Goal: Communication & Community: Answer question/provide support

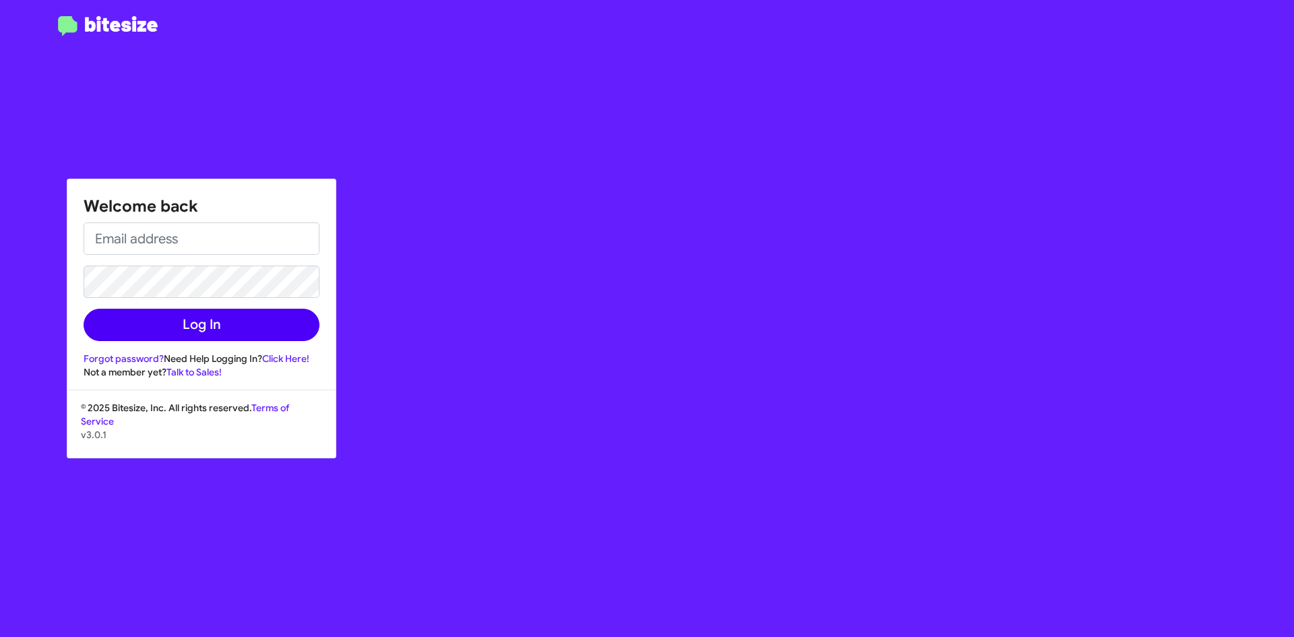
type input "[EMAIL_ADDRESS][DOMAIN_NAME]"
click at [202, 320] on button "Log In" at bounding box center [202, 325] width 236 height 32
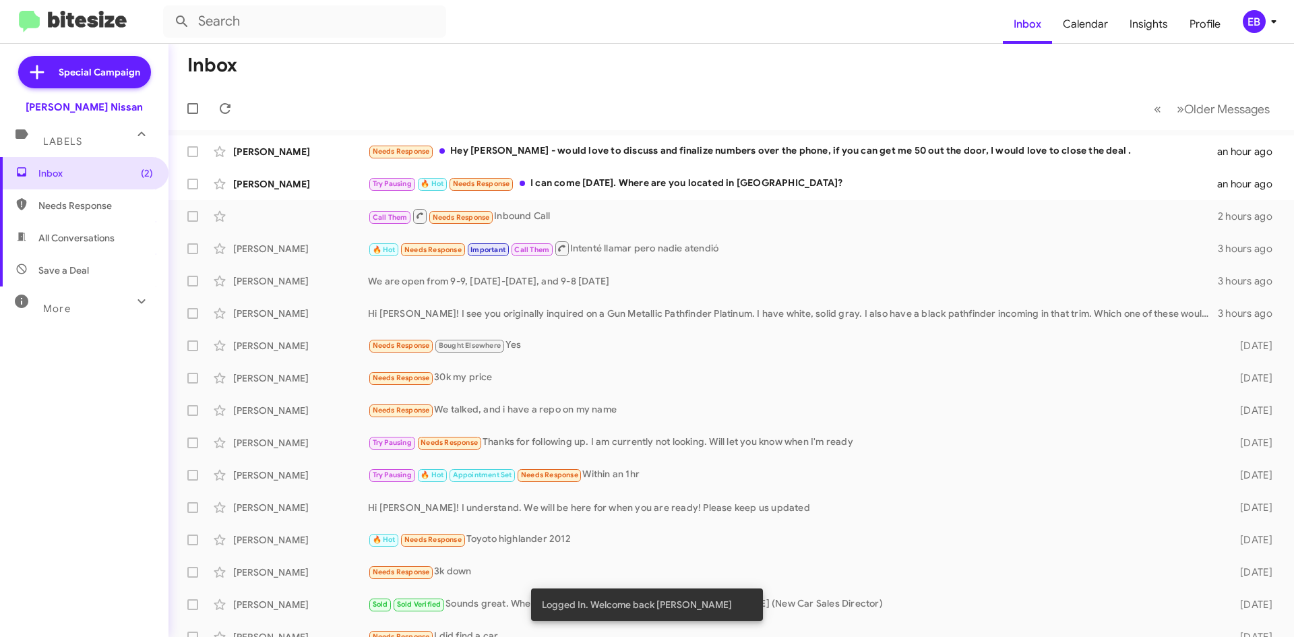
click at [666, 38] on mat-toolbar "Inbox Calendar Insights Profile EB" at bounding box center [647, 21] width 1294 height 43
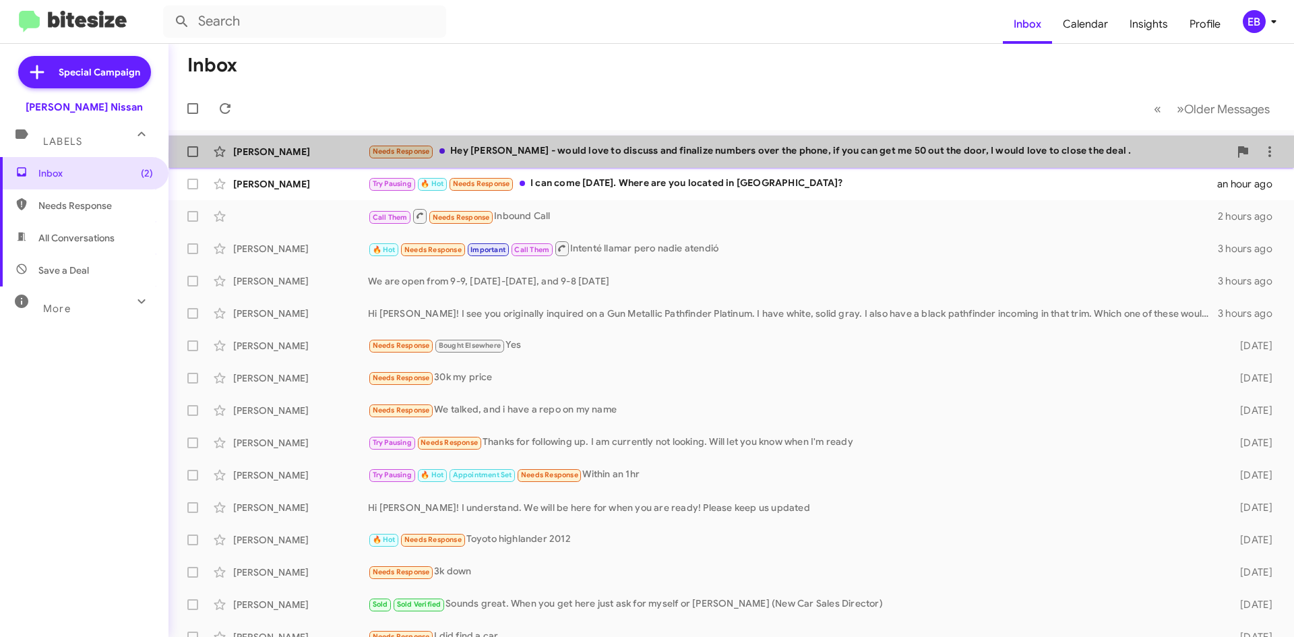
click at [1000, 155] on div "Needs Response Hey [PERSON_NAME] - would love to discuss and finalize numbers o…" at bounding box center [798, 152] width 861 height 16
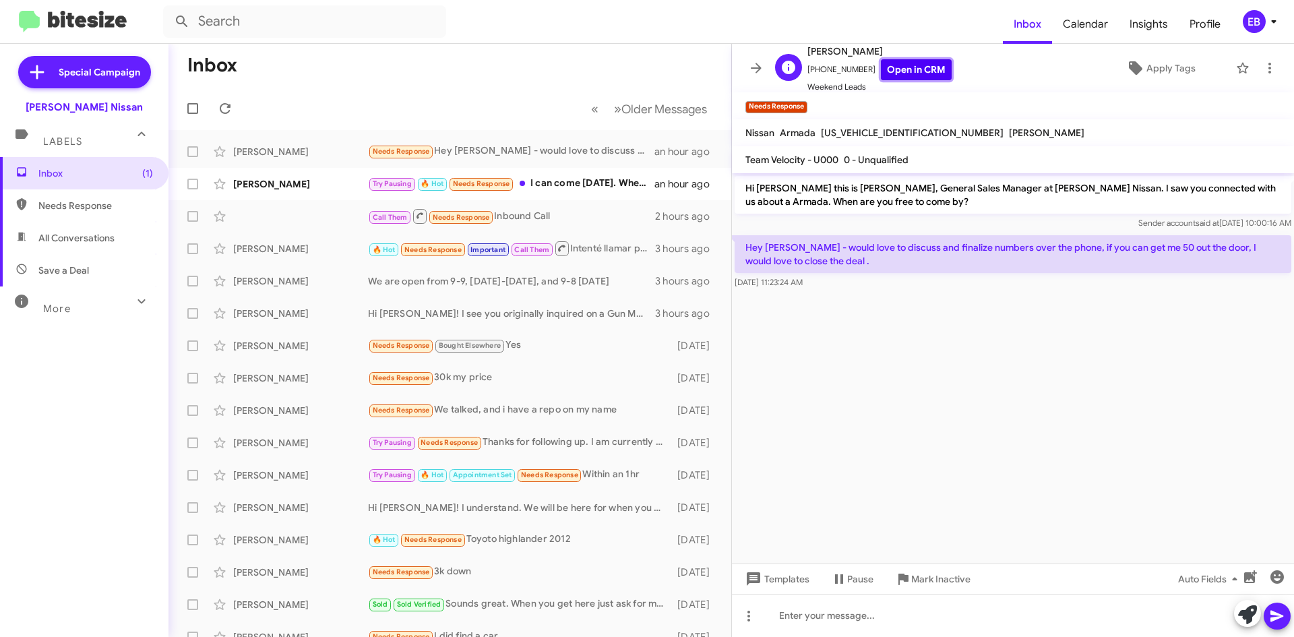
click at [913, 59] on link "Open in CRM" at bounding box center [916, 69] width 71 height 21
click at [362, 61] on mat-toolbar-row "Inbox" at bounding box center [450, 65] width 563 height 43
click at [1253, 579] on icon "button" at bounding box center [1250, 576] width 13 height 13
click at [1250, 572] on icon "button" at bounding box center [1250, 576] width 13 height 13
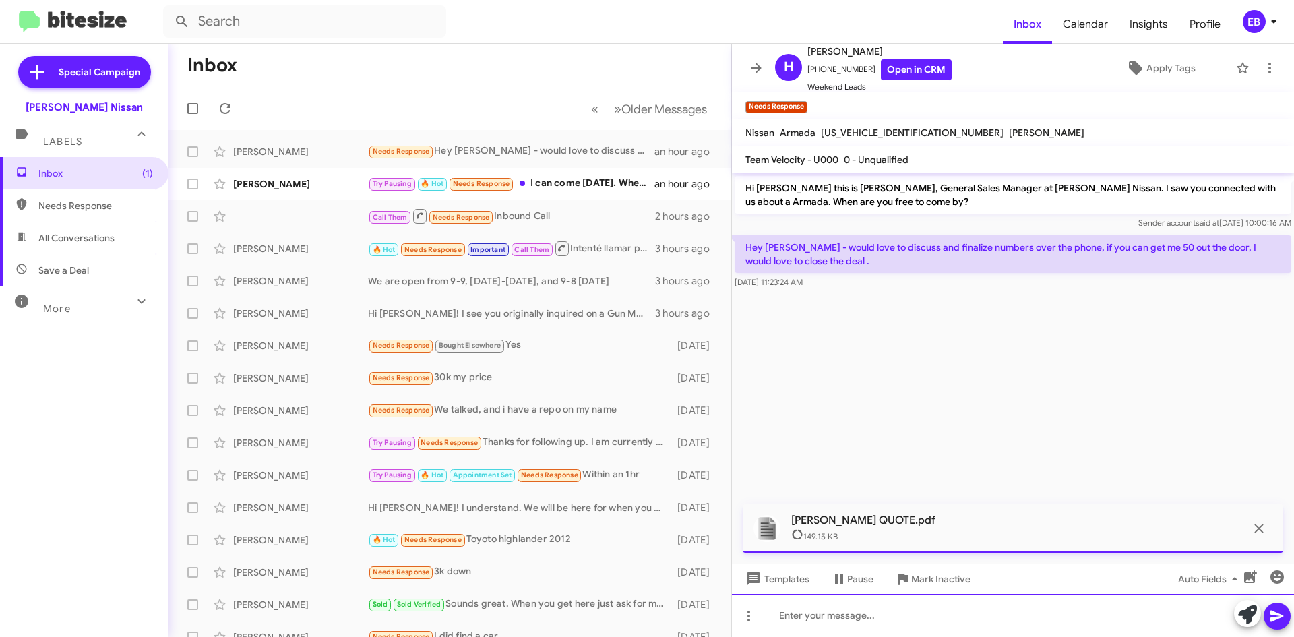
click at [768, 613] on div at bounding box center [1013, 615] width 562 height 43
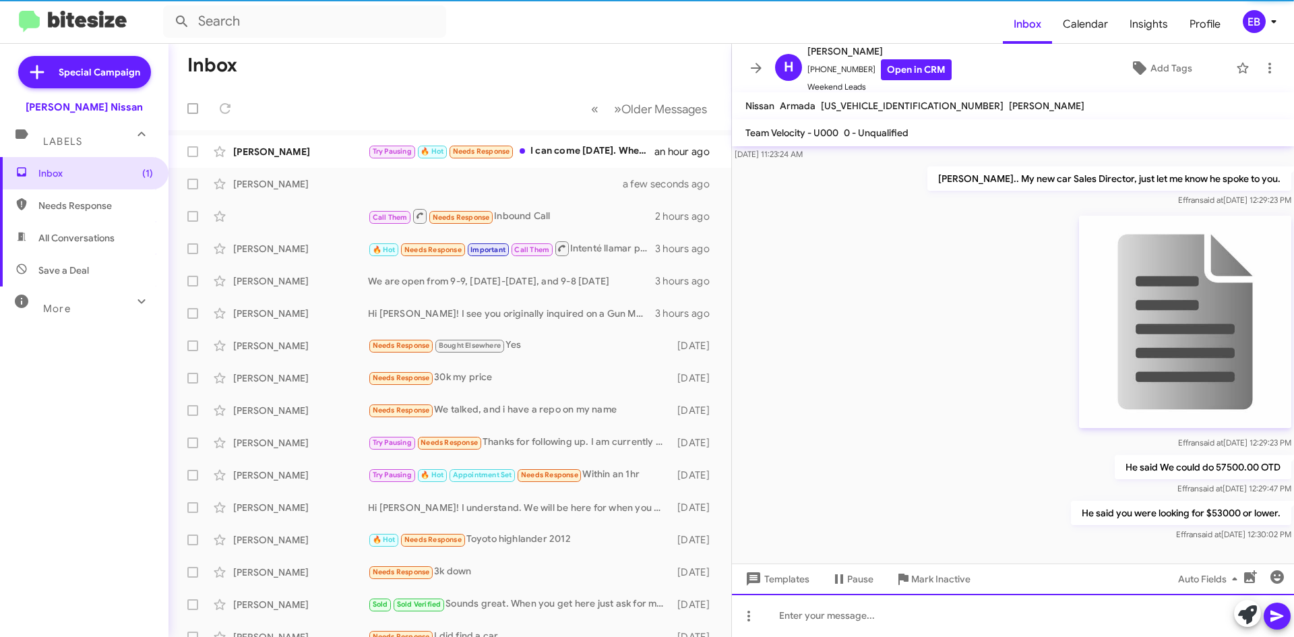
scroll to position [102, 0]
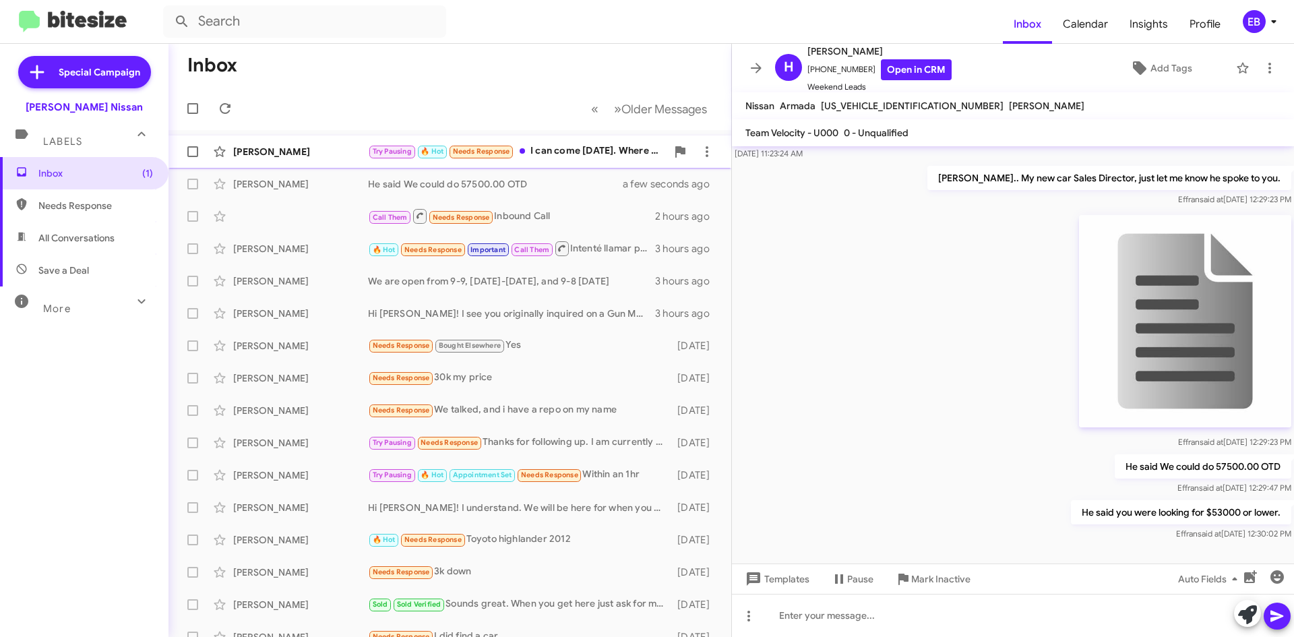
click at [527, 156] on div "Try Pausing 🔥 Hot Needs Response I can come [DATE]. Where are you located in [G…" at bounding box center [517, 152] width 299 height 16
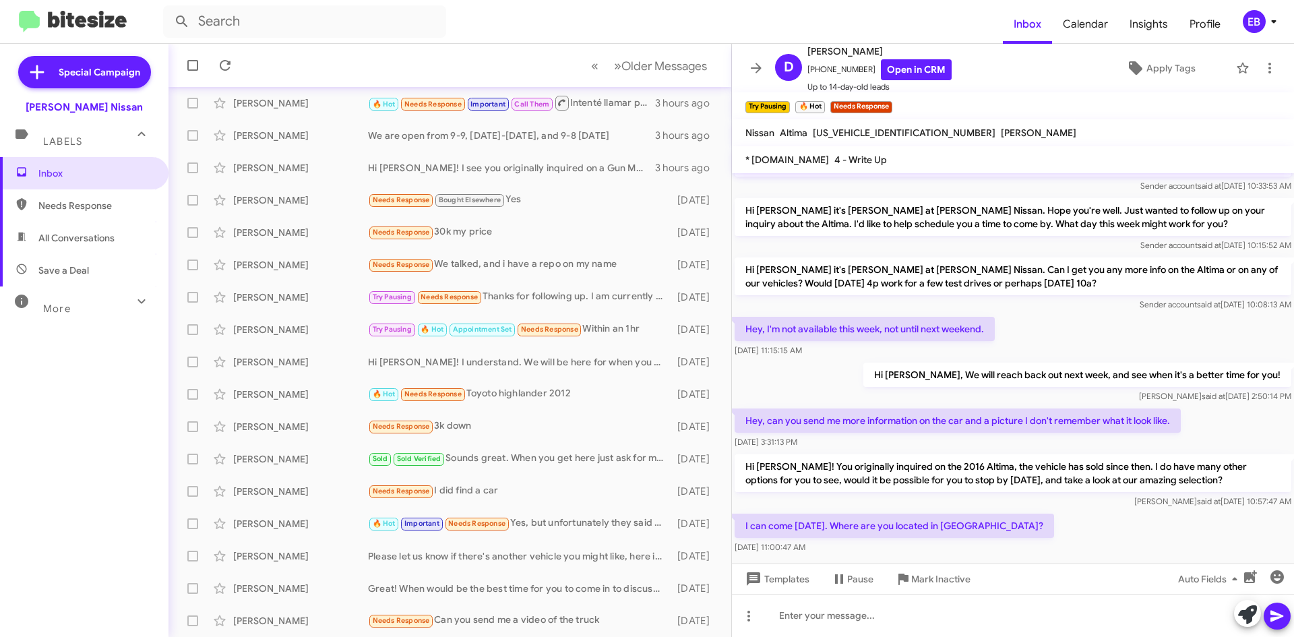
scroll to position [57, 0]
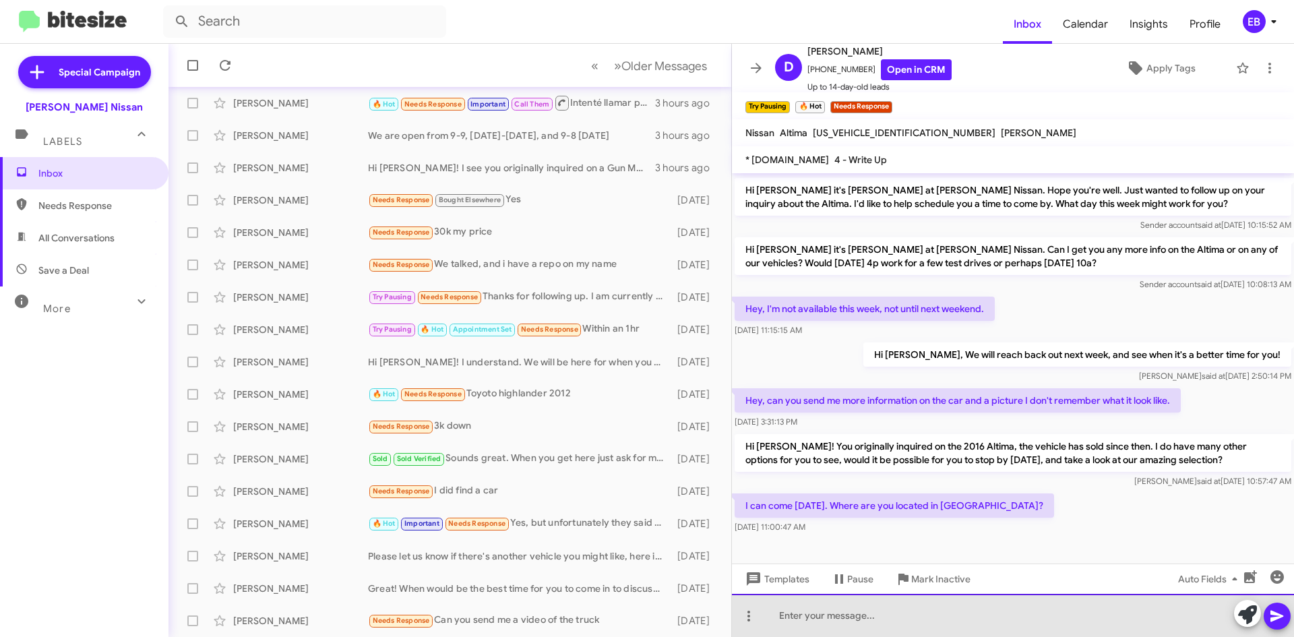
click at [830, 619] on div at bounding box center [1013, 615] width 562 height 43
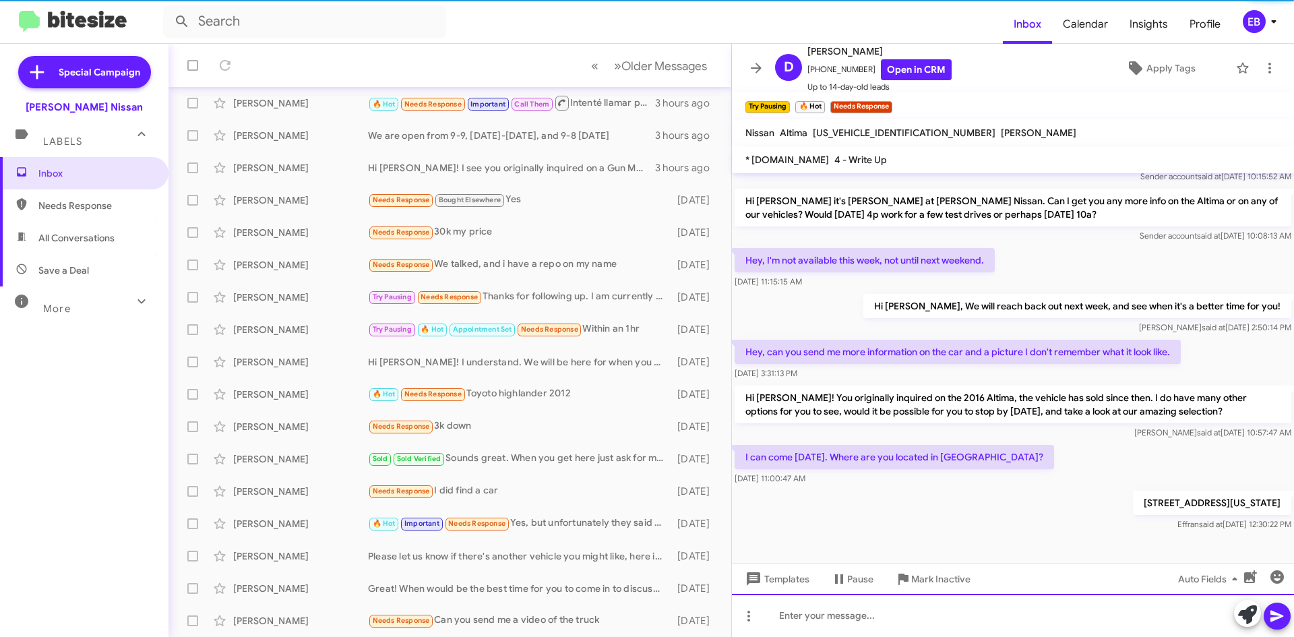
scroll to position [106, 0]
